Goal: Contribute content: Add original content to the website for others to see

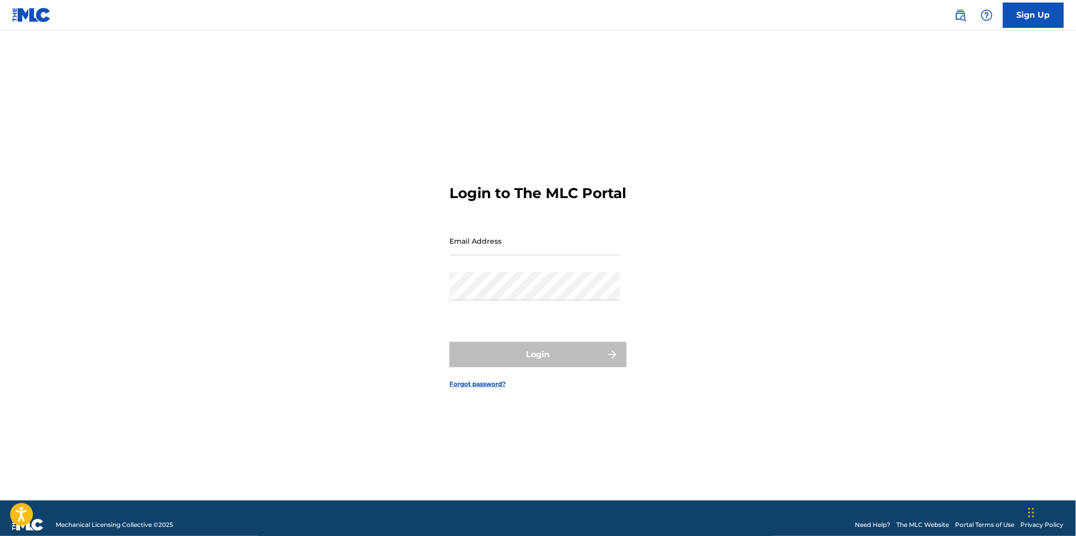
click at [516, 255] on input "Email Address" at bounding box center [535, 240] width 171 height 29
click at [528, 255] on input "Email Address" at bounding box center [535, 240] width 171 height 29
type input "[EMAIL_ADDRESS][DOMAIN_NAME]"
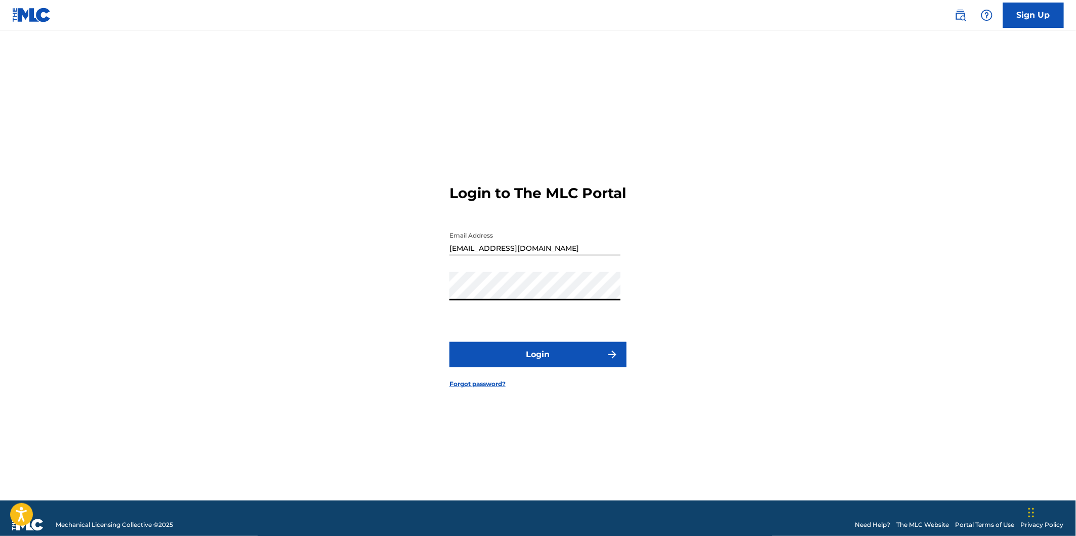
click at [560, 363] on button "Login" at bounding box center [538, 354] width 177 height 25
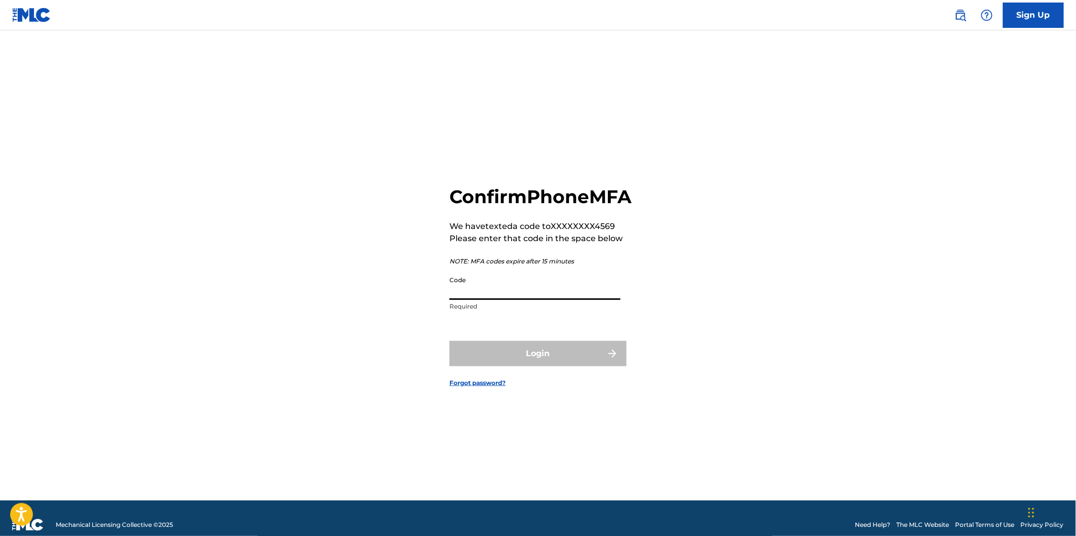
click at [567, 300] on input "Code" at bounding box center [535, 285] width 171 height 29
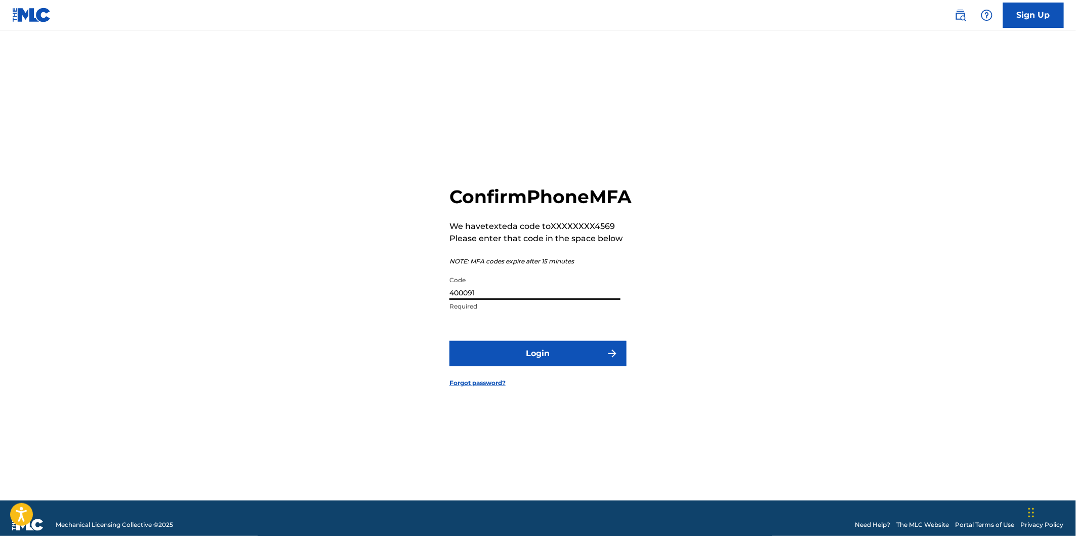
type input "400091"
click at [450, 341] on button "Login" at bounding box center [538, 353] width 177 height 25
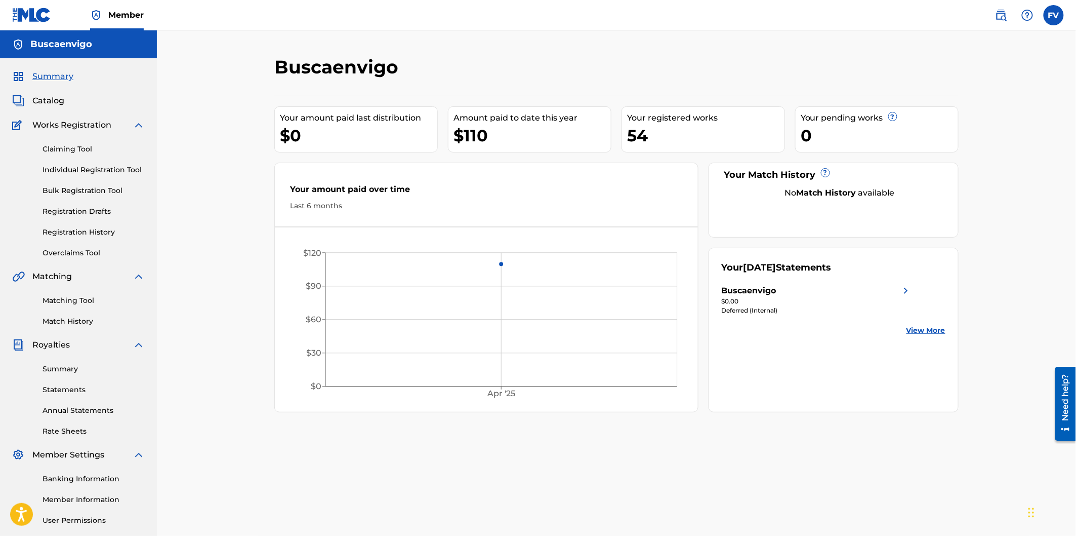
click at [89, 479] on link "Banking Information" at bounding box center [94, 478] width 102 height 11
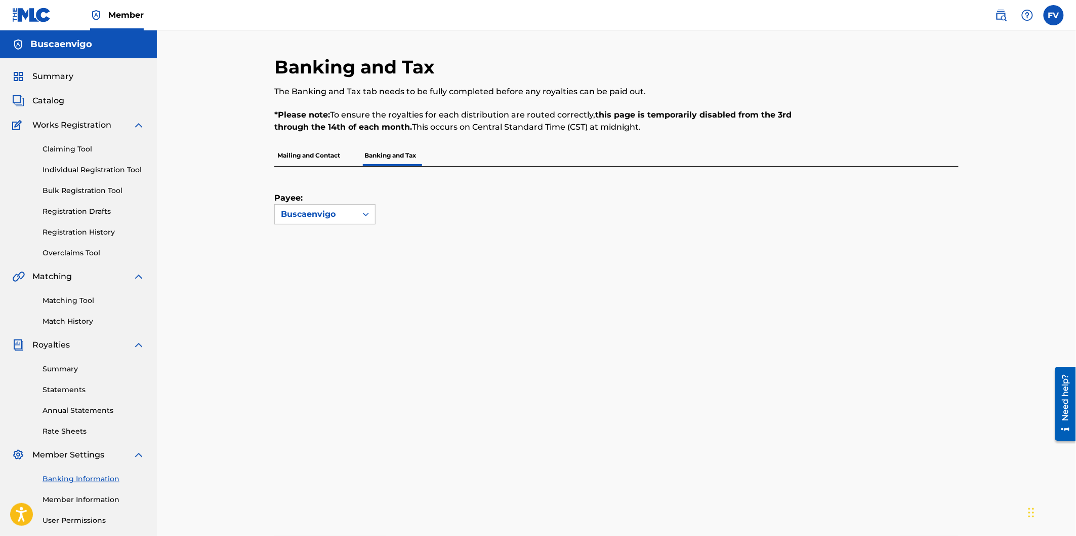
click at [584, 247] on div "Payee: Buscaenvigo" at bounding box center [616, 519] width 684 height 705
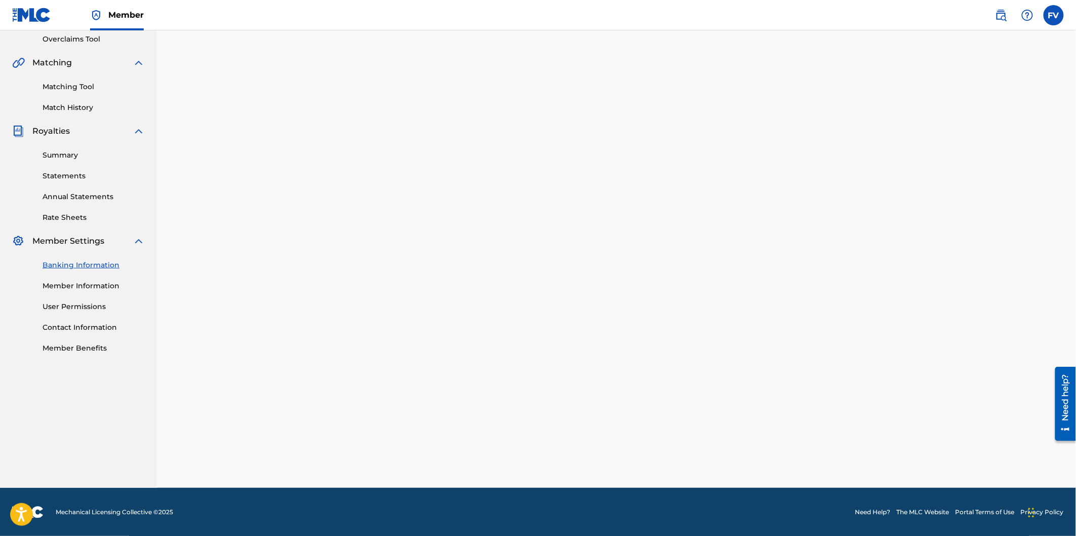
scroll to position [92, 0]
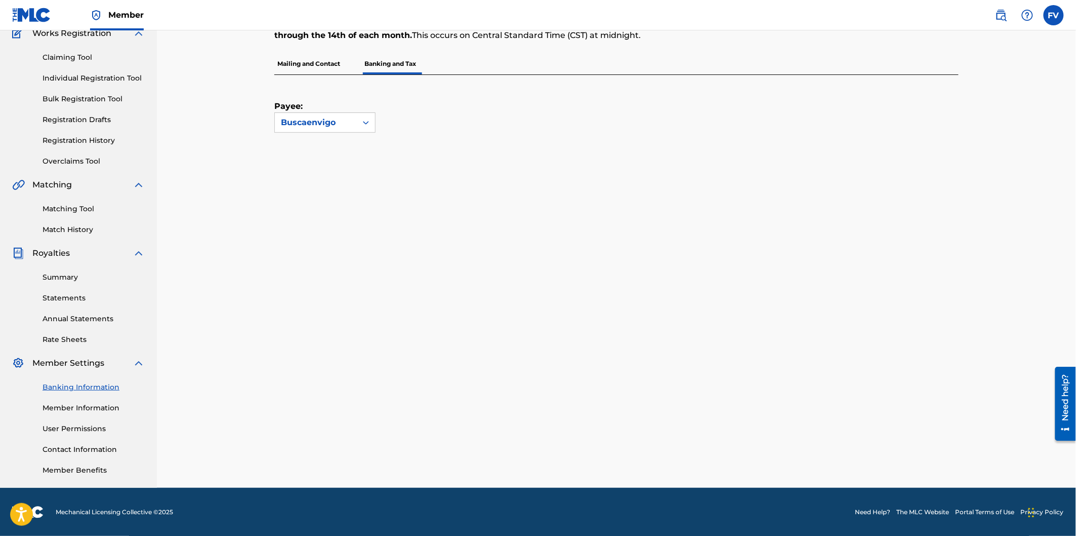
click at [642, 164] on div "Payee: Buscaenvigo" at bounding box center [616, 255] width 684 height 361
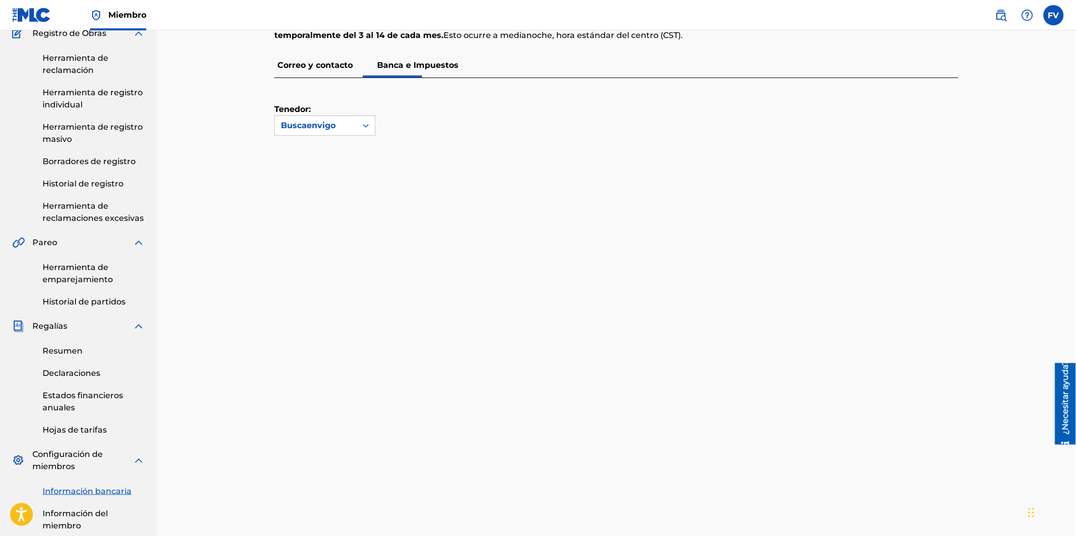
click at [634, 137] on div "Tenedor: Buscaenvigo" at bounding box center [616, 251] width 684 height 346
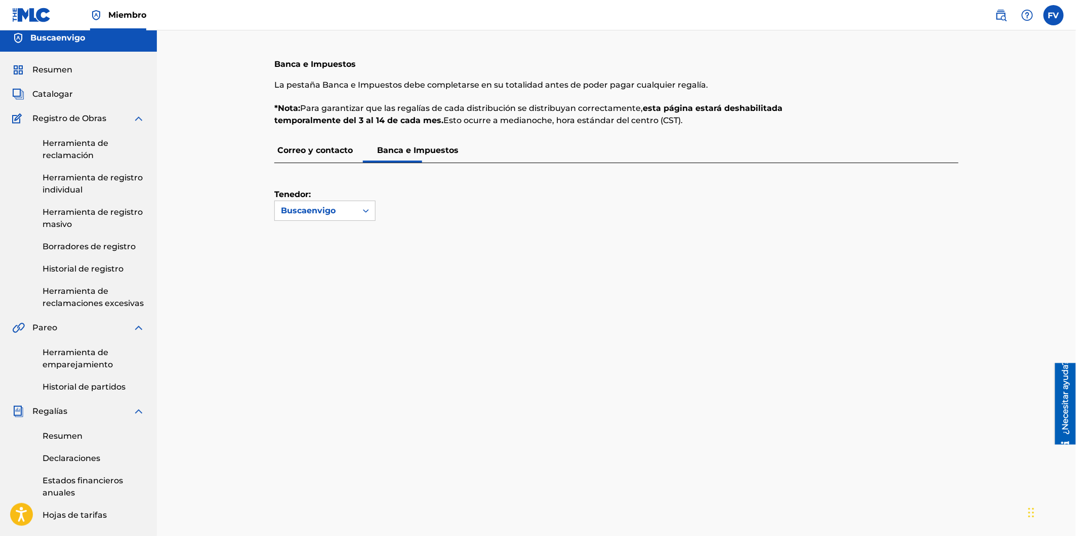
scroll to position [0, 0]
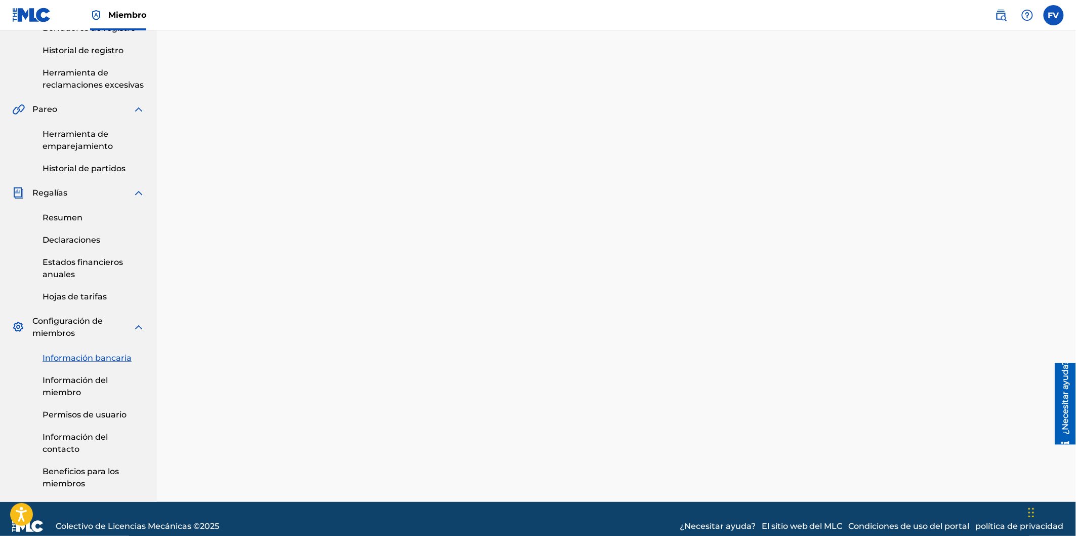
click at [589, 315] on div "Banca e Impuestos La pestaña Banca e Impuestos debe completarse en su totalidad…" at bounding box center [616, 166] width 684 height 671
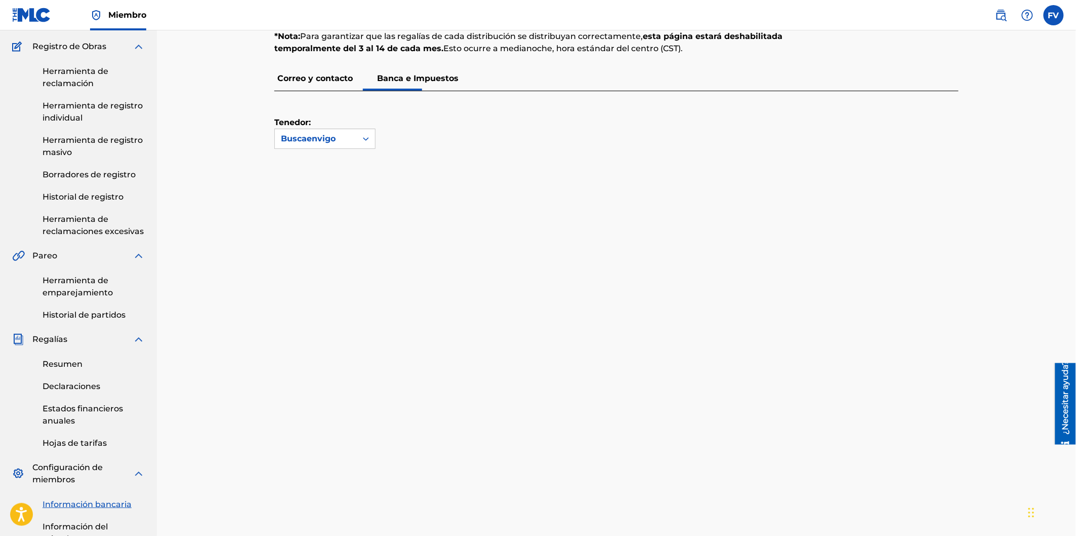
scroll to position [70, 0]
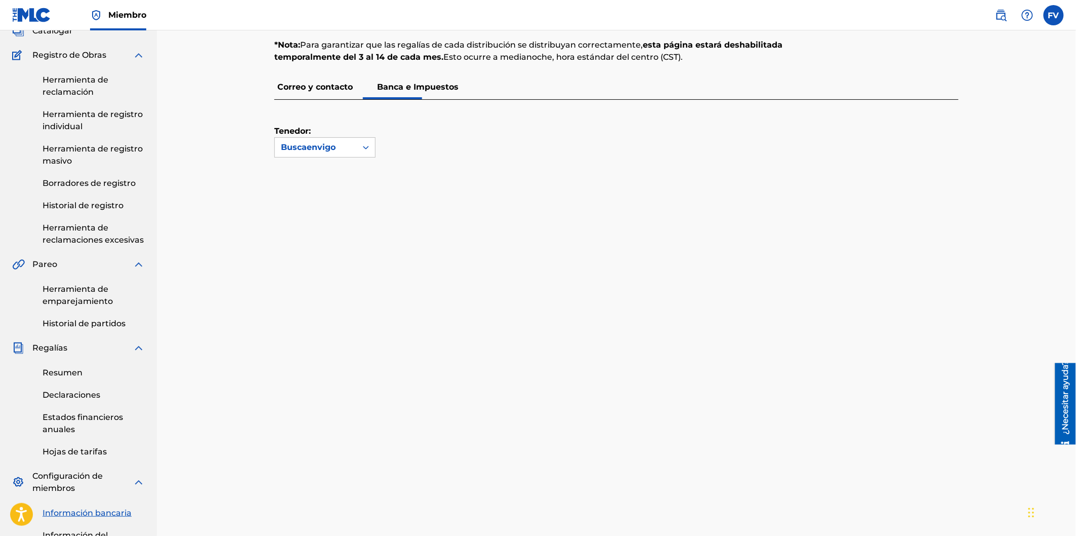
click at [309, 88] on font "Correo y contacto" at bounding box center [314, 87] width 75 height 10
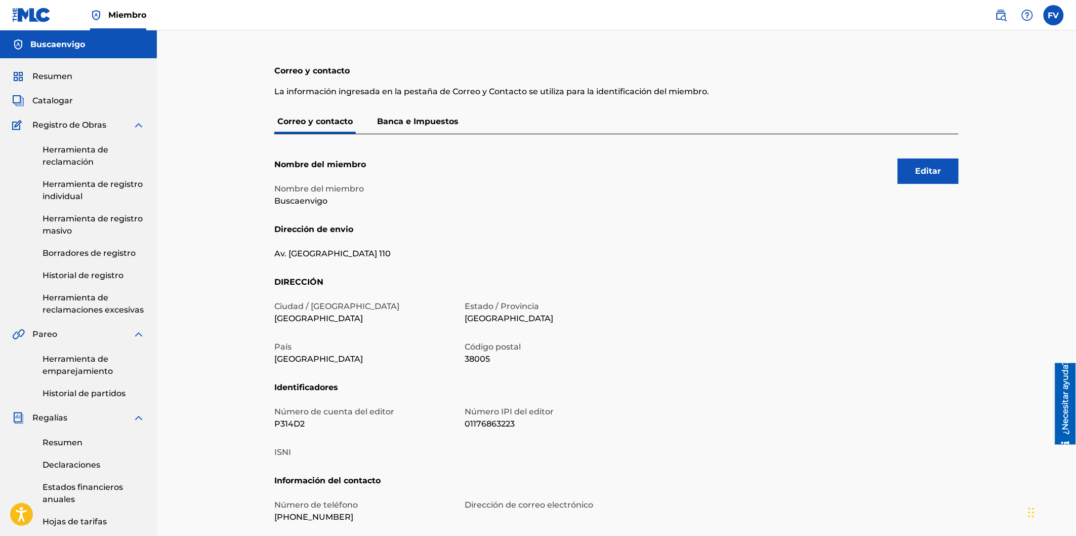
click at [637, 209] on div "Nombre del miembro Buscaenvigo" at bounding box center [458, 203] width 369 height 41
click at [416, 122] on font "Banca e Impuestos" at bounding box center [418, 121] width 82 height 10
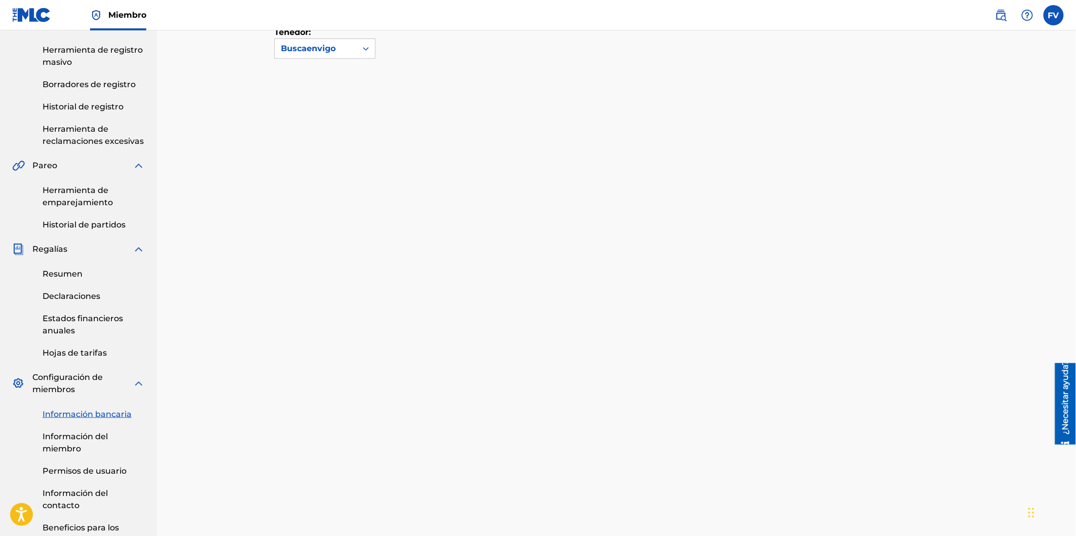
scroll to position [387, 0]
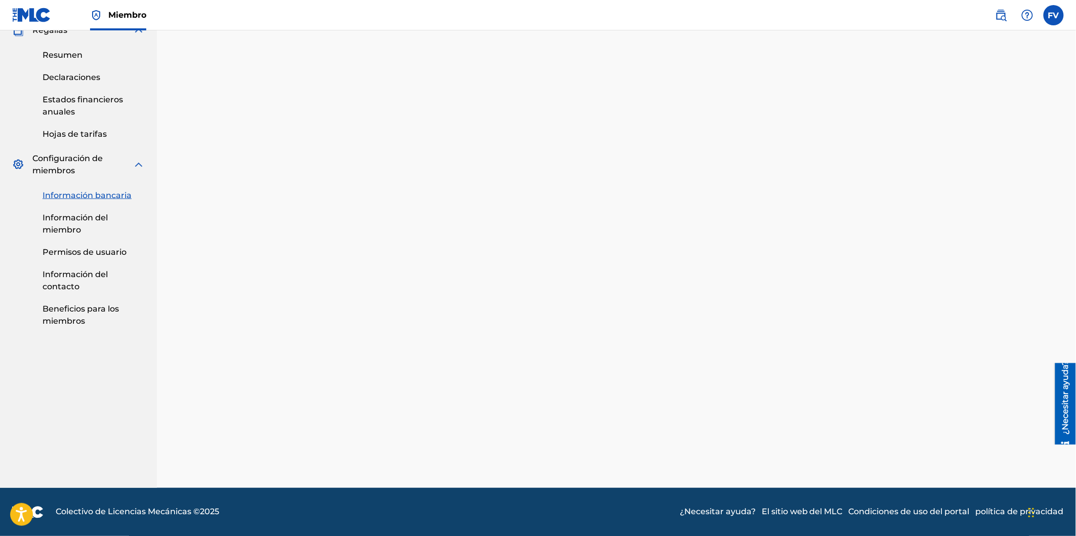
drag, startPoint x: 1079, startPoint y: 188, endPoint x: 19, endPoint y: 32, distance: 1071.6
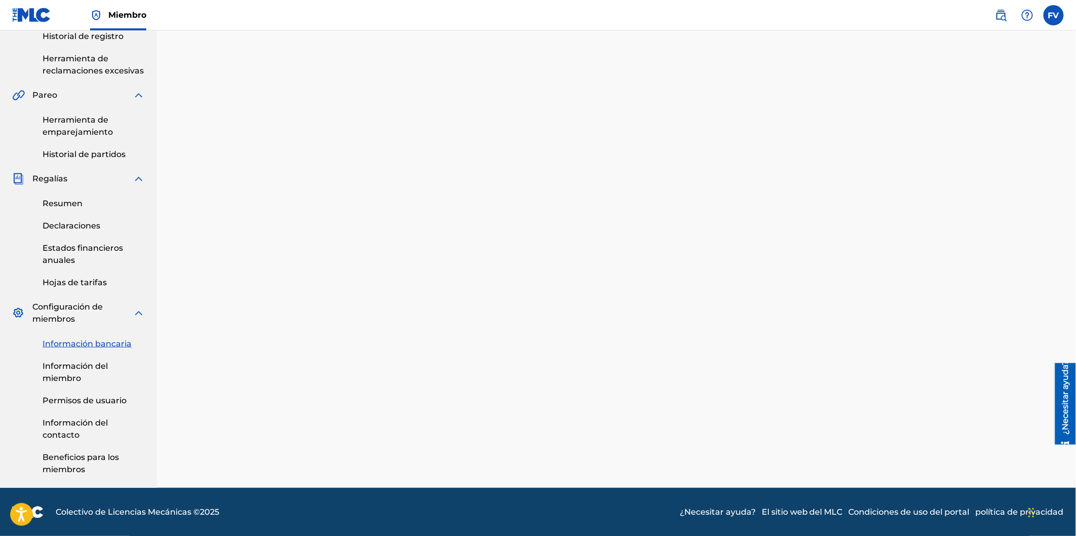
click at [71, 199] on font "Resumen" at bounding box center [63, 203] width 40 height 10
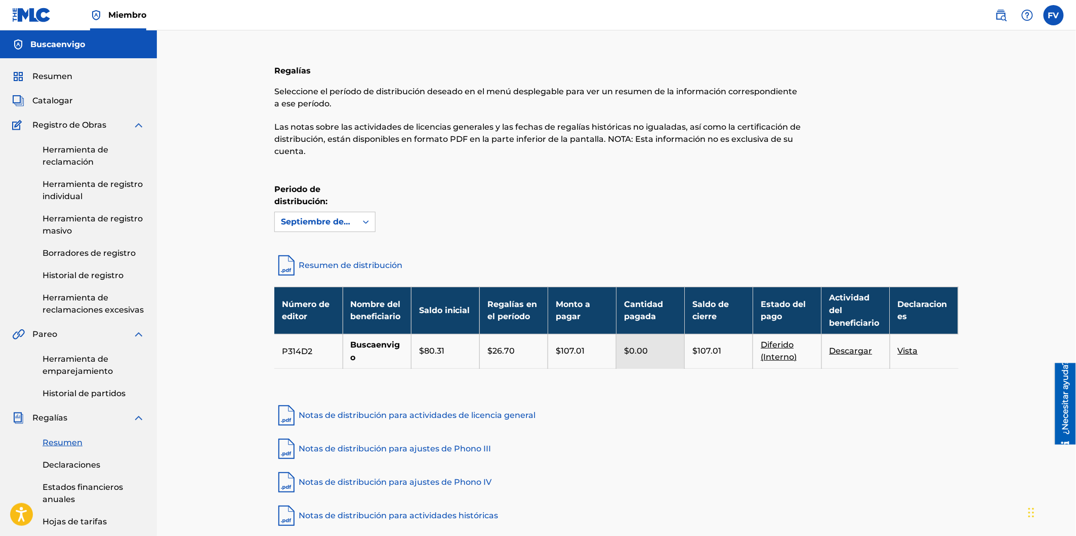
click at [52, 99] on font "Catalogar" at bounding box center [52, 101] width 41 height 10
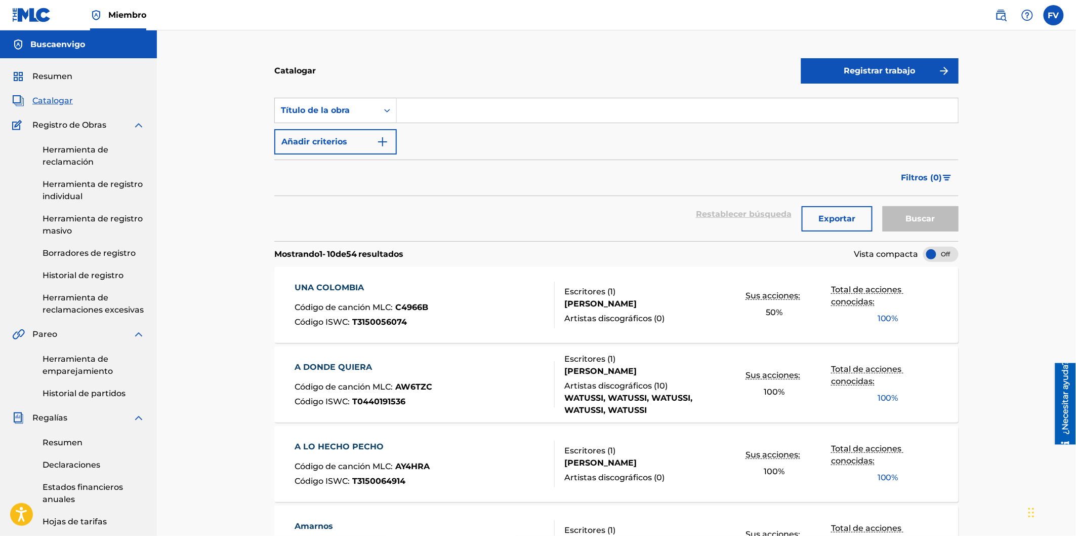
click at [860, 73] on font "Registrar trabajo" at bounding box center [879, 71] width 71 height 10
click at [833, 108] on link "Individual" at bounding box center [879, 104] width 157 height 24
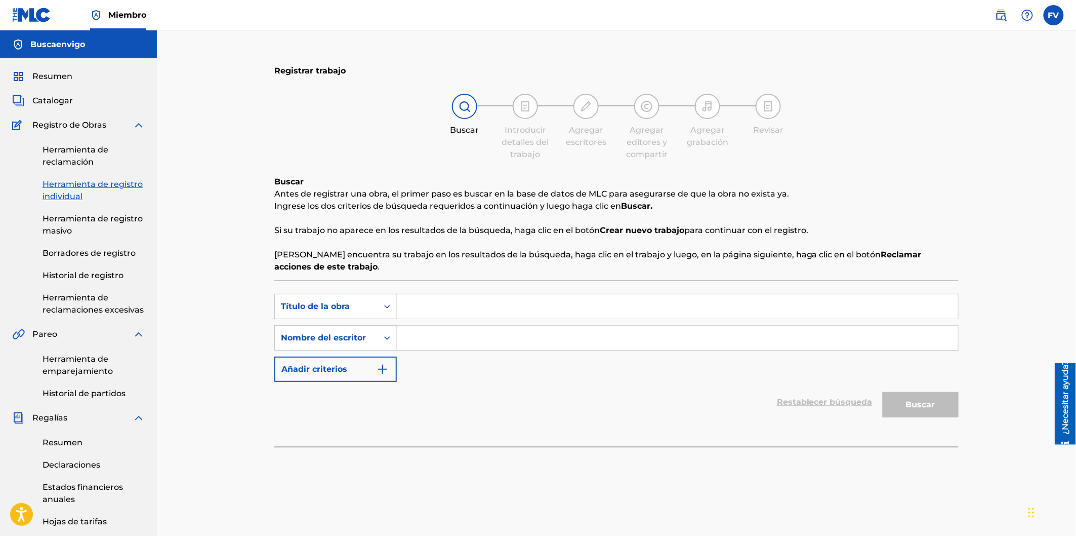
click at [422, 304] on input "Formulario de búsqueda" at bounding box center [677, 306] width 561 height 24
paste input "THRONES OF MIST"
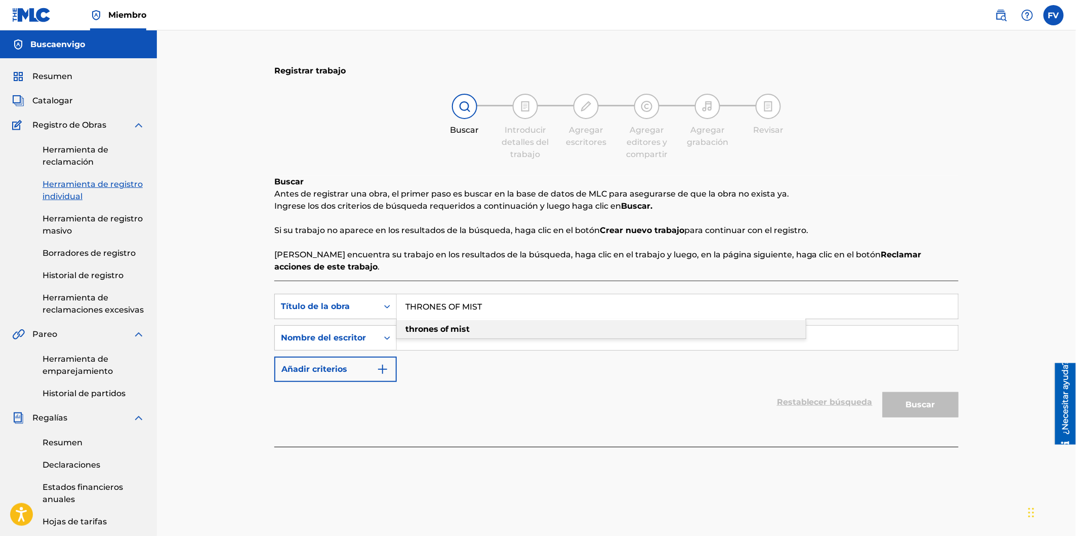
click at [440, 330] on span "Formulario de búsqueda" at bounding box center [439, 329] width 2 height 10
type input "thrones of mist"
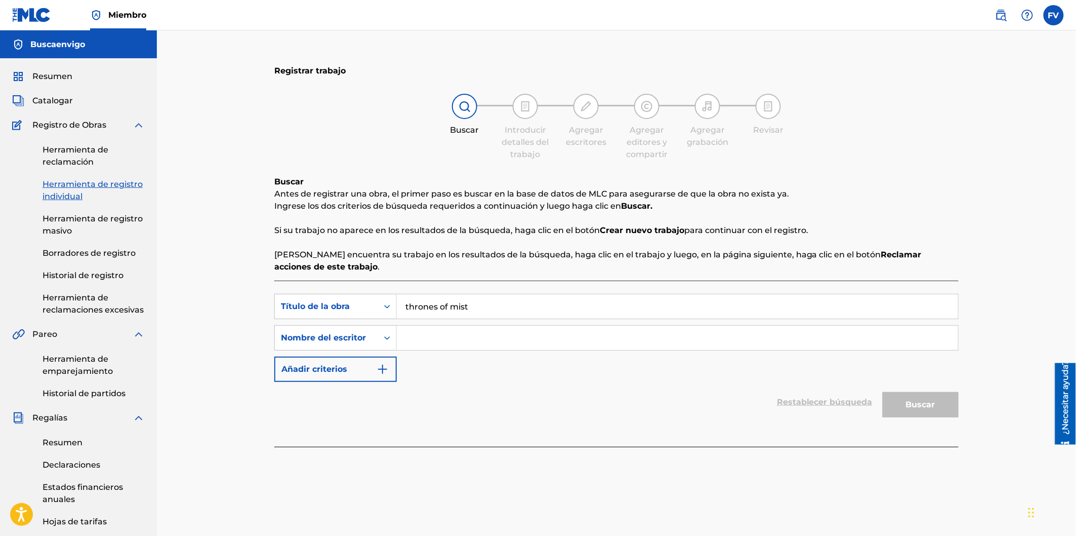
click at [900, 391] on div "Buscar" at bounding box center [918, 402] width 81 height 41
click at [437, 340] on input "Formulario de búsqueda" at bounding box center [677, 338] width 561 height 24
click at [450, 337] on input "Formulario de búsqueda" at bounding box center [677, 338] width 561 height 24
paste input "[DEMOGRAPHIC_DATA] [PERSON_NAME]"
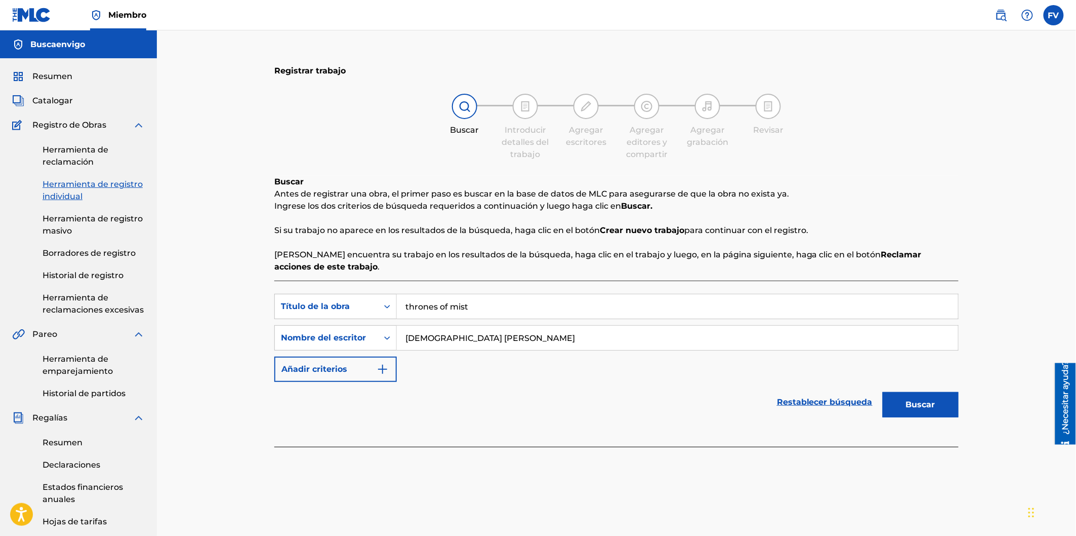
type input "[DEMOGRAPHIC_DATA] [PERSON_NAME]"
click at [912, 405] on font "Buscar" at bounding box center [920, 404] width 29 height 10
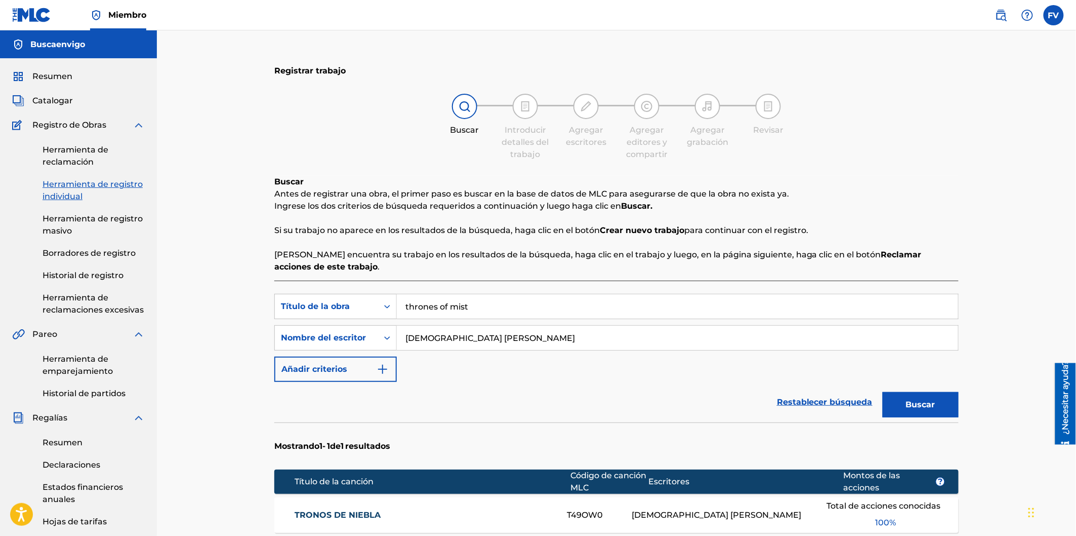
scroll to position [56, 0]
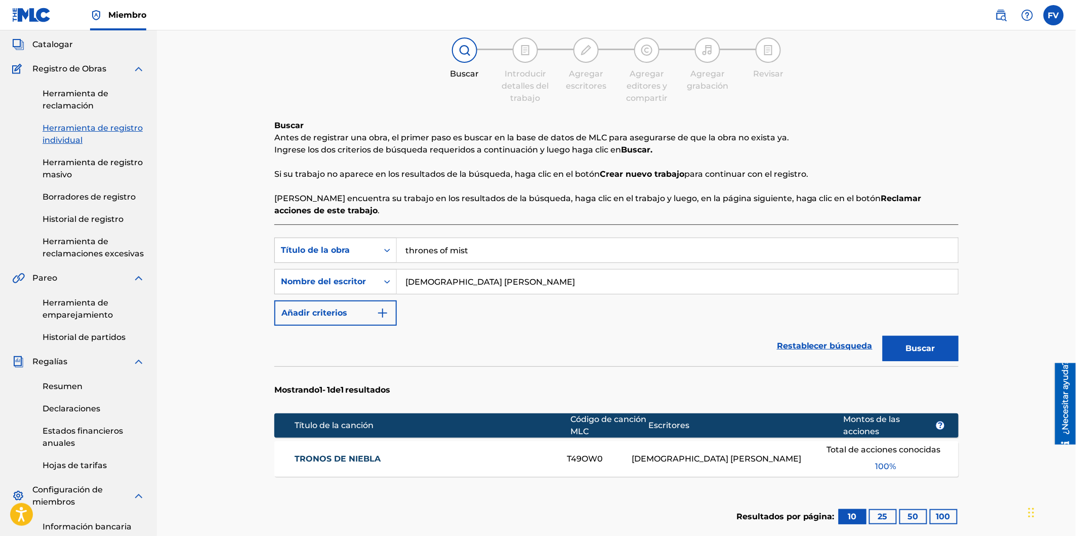
click at [357, 458] on font "TRONOS DE NIEBLA" at bounding box center [338, 459] width 86 height 10
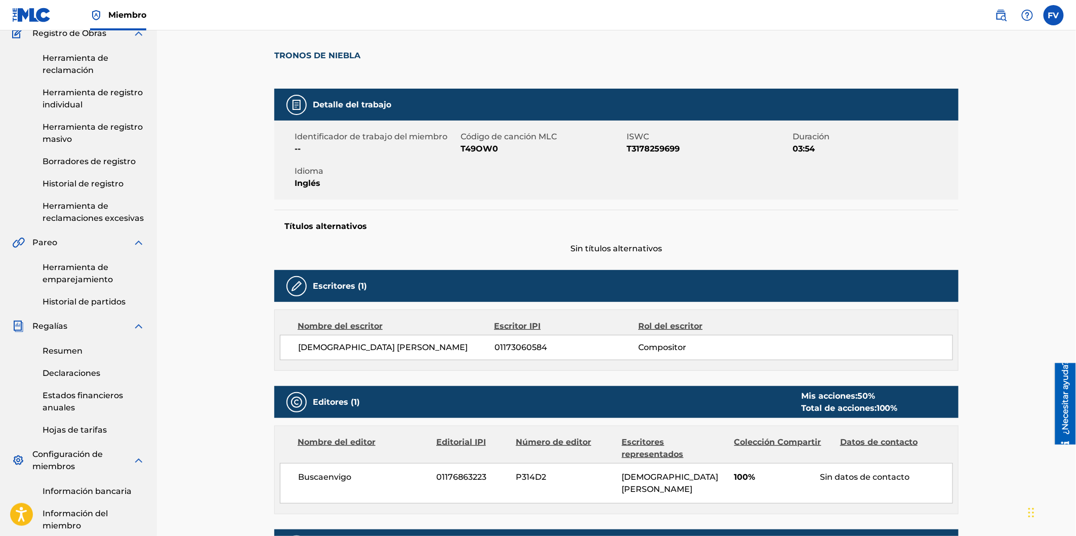
scroll to position [70, 0]
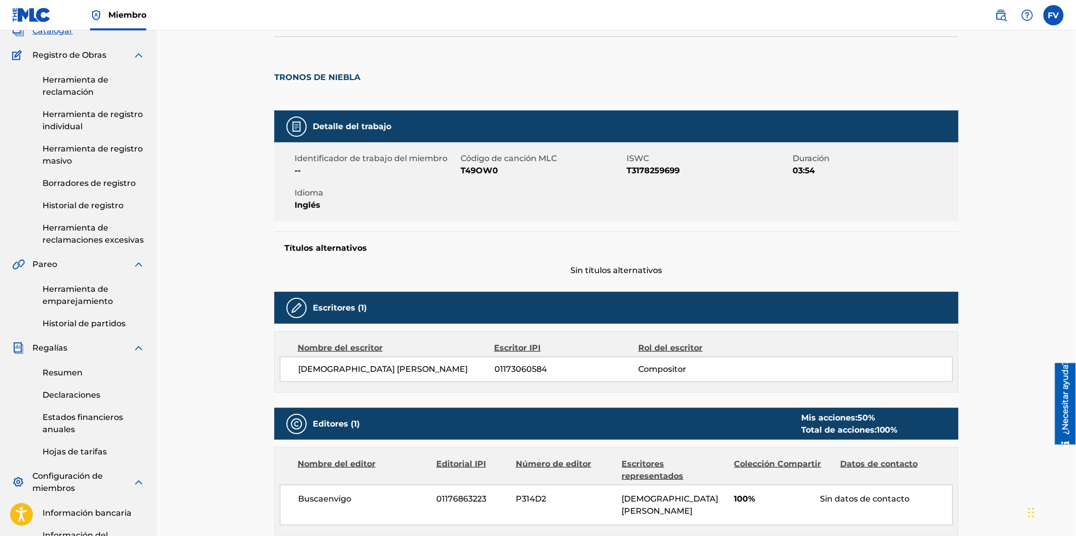
click at [479, 168] on font "T49OW0" at bounding box center [479, 171] width 37 height 10
click at [500, 166] on span "T49OW0" at bounding box center [543, 171] width 164 height 12
drag, startPoint x: 500, startPoint y: 166, endPoint x: 462, endPoint y: 170, distance: 38.2
click at [462, 170] on span "T49OW0" at bounding box center [543, 171] width 164 height 12
copy font "T49OW0"
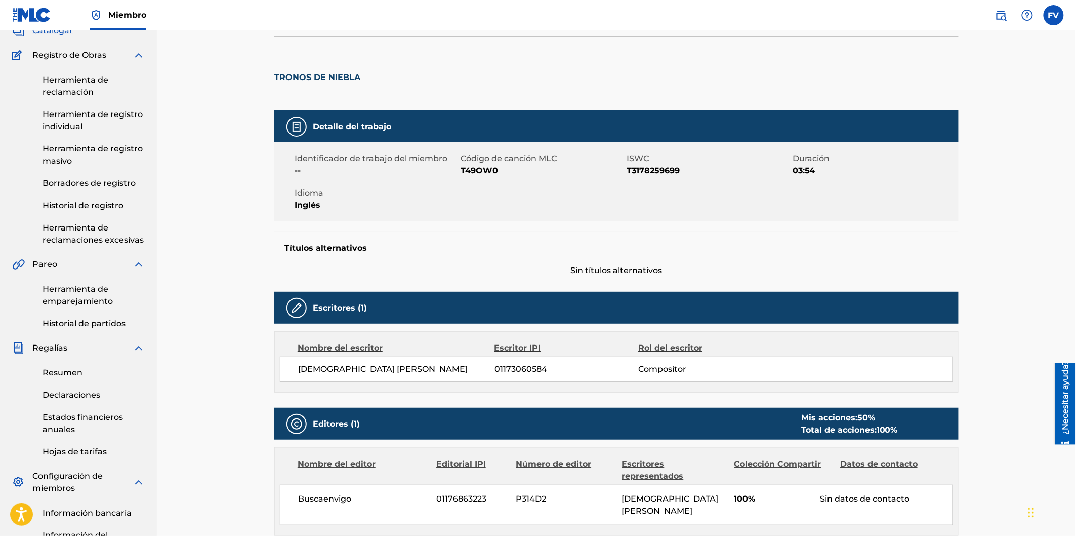
click at [431, 189] on span "Idioma" at bounding box center [377, 193] width 164 height 12
click at [675, 109] on div "TRONOS DE NIEBLA" at bounding box center [616, 73] width 684 height 74
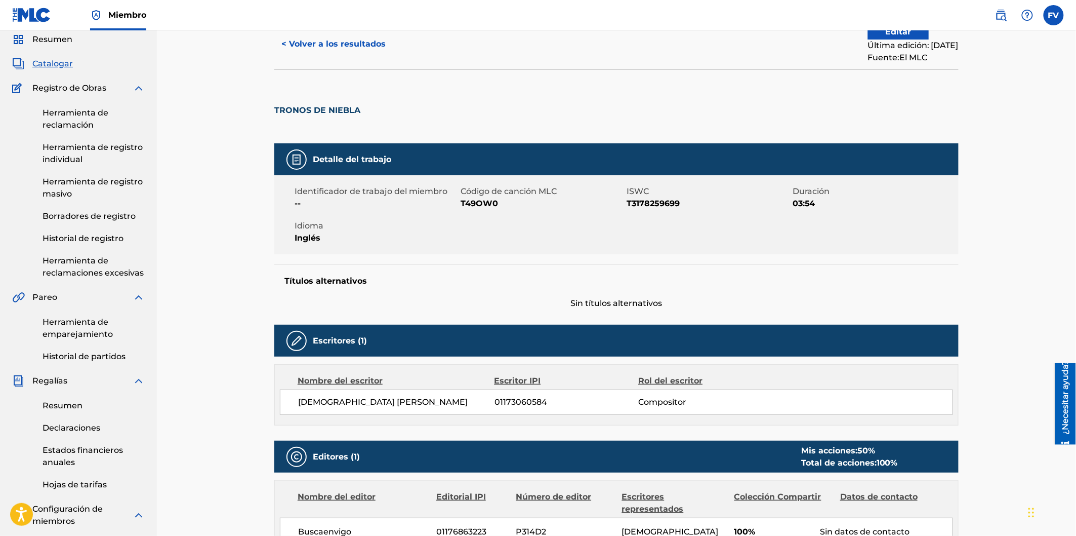
scroll to position [0, 0]
